Goal: Information Seeking & Learning: Check status

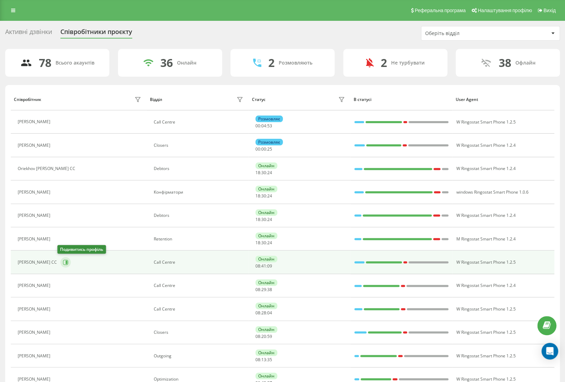
click at [66, 261] on icon at bounding box center [67, 262] width 2 height 3
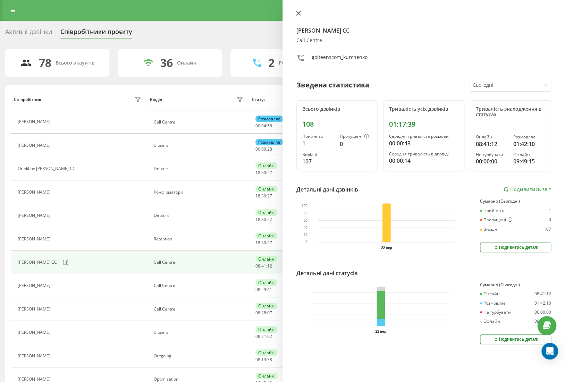
click at [299, 14] on icon at bounding box center [298, 13] width 4 height 4
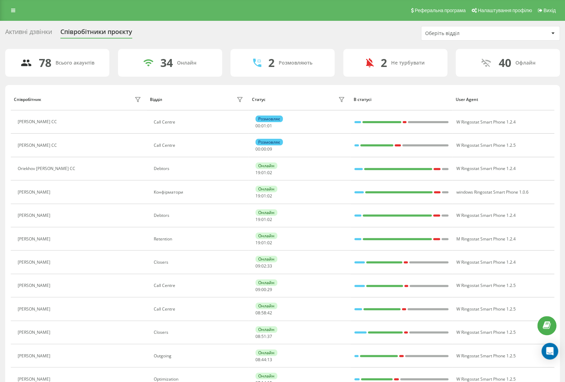
click at [429, 35] on div "Оберіть відділ" at bounding box center [466, 34] width 83 height 6
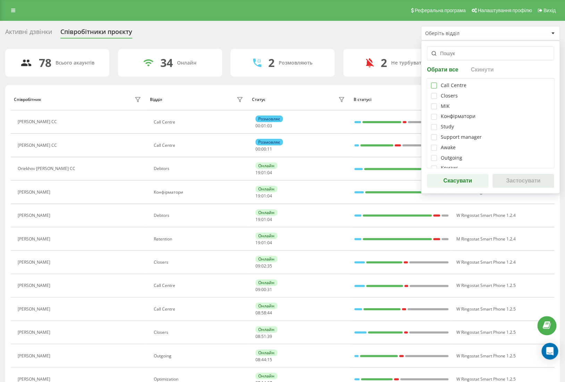
click at [433, 83] on label at bounding box center [434, 83] width 6 height 0
checkbox input "true"
click at [526, 182] on button "Застосувати" at bounding box center [523, 181] width 61 height 14
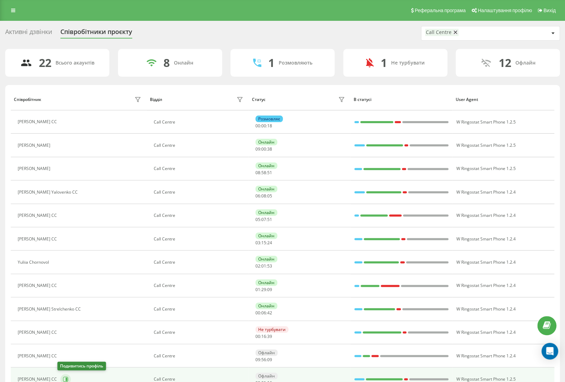
click at [63, 378] on icon at bounding box center [66, 380] width 6 height 6
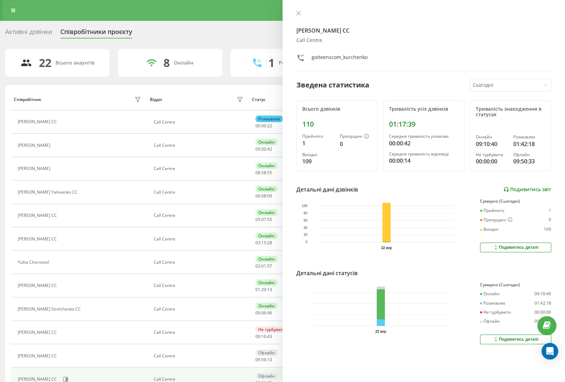
click at [531, 190] on link "Подивитись звіт" at bounding box center [527, 190] width 48 height 6
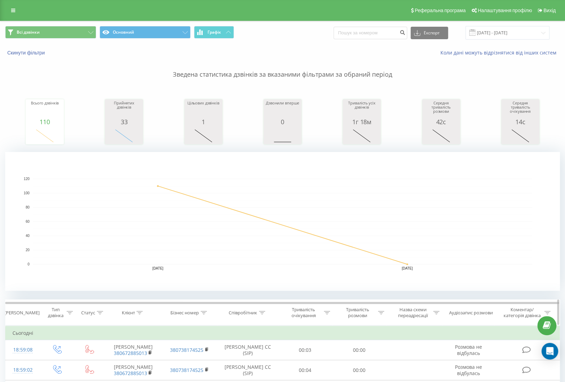
click at [358, 316] on div "Тривалість розмови" at bounding box center [357, 313] width 37 height 12
click at [339, 362] on input "text" at bounding box center [359, 363] width 61 height 12
type input "00:59"
click at [360, 347] on div "Дорівнює" at bounding box center [359, 346] width 61 height 13
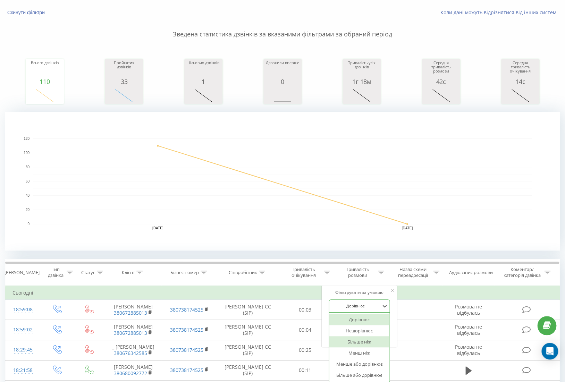
click at [361, 344] on div "Більше ніж" at bounding box center [359, 341] width 60 height 11
click at [374, 335] on span "OK" at bounding box center [374, 336] width 19 height 11
